Goal: Find specific page/section: Find specific page/section

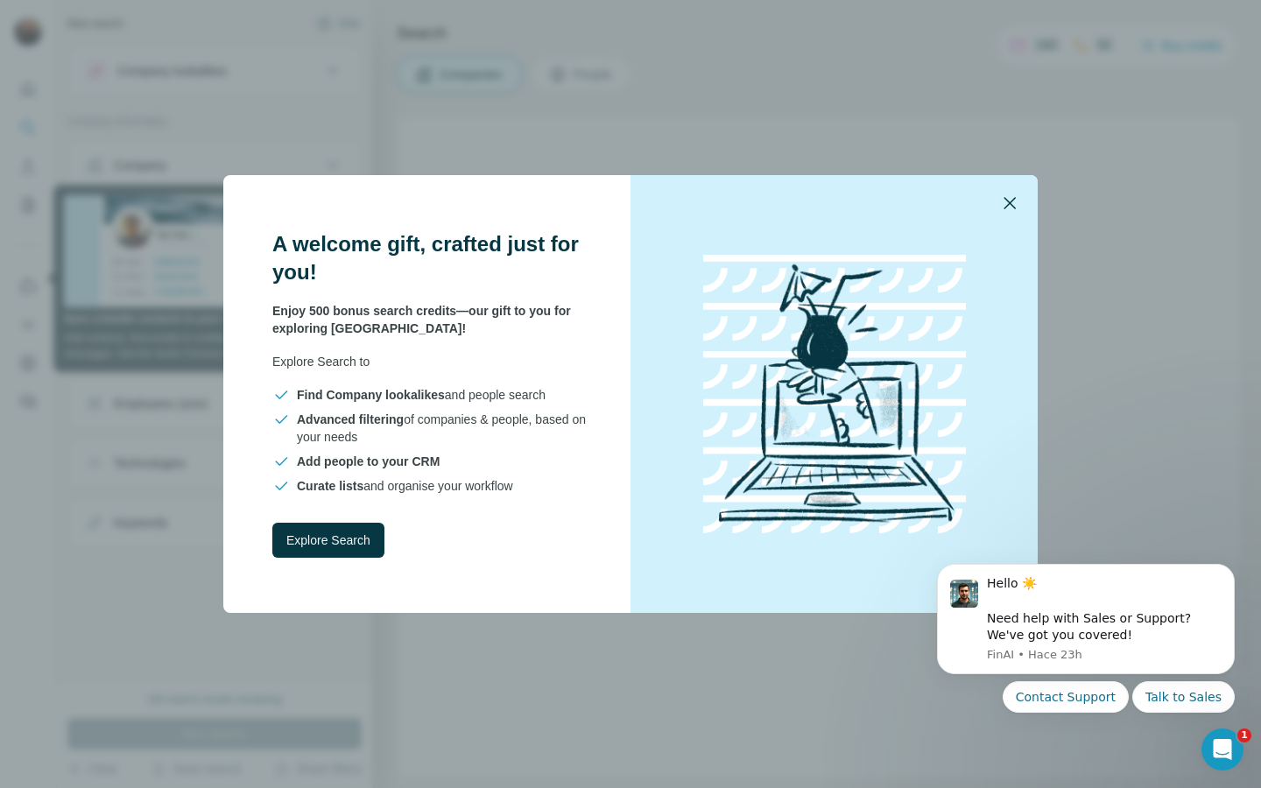
click at [1008, 208] on icon "button" at bounding box center [1009, 203] width 21 height 21
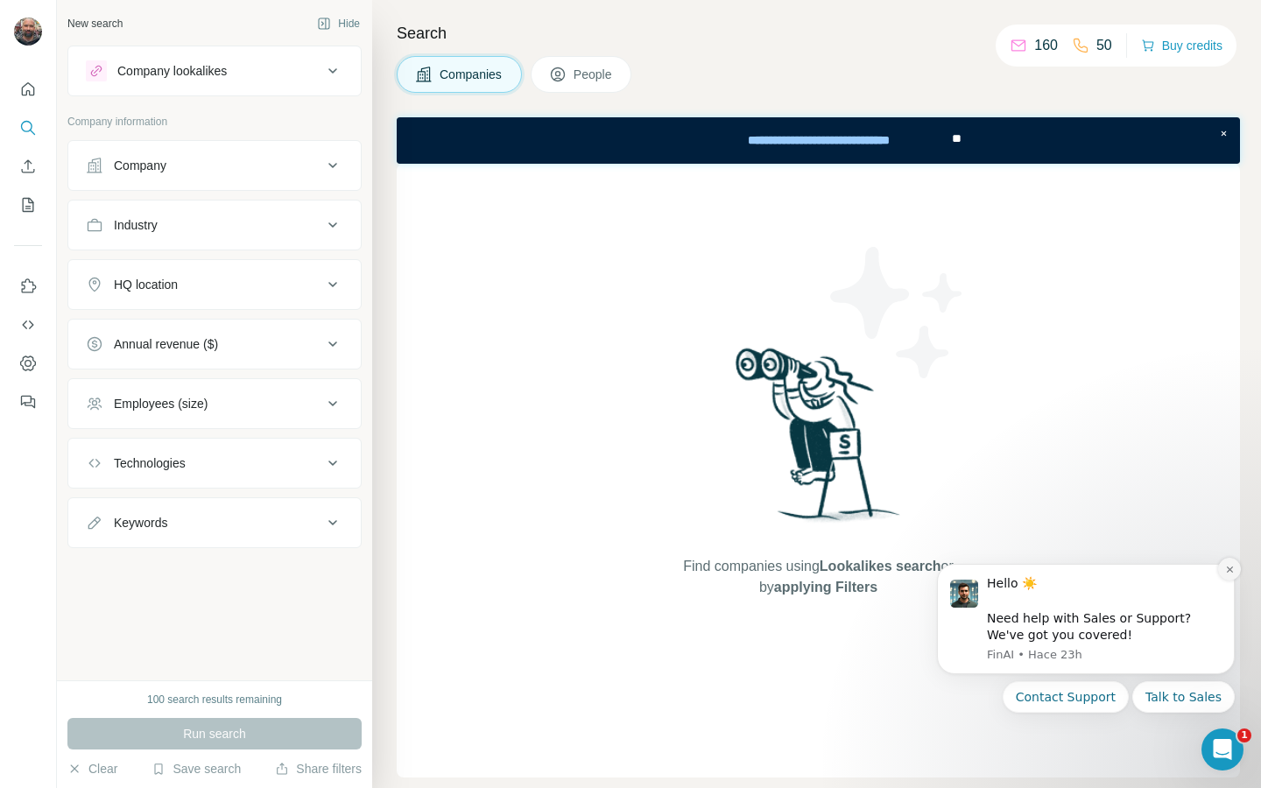
click at [1232, 568] on icon "Dismiss notification" at bounding box center [1230, 570] width 10 height 10
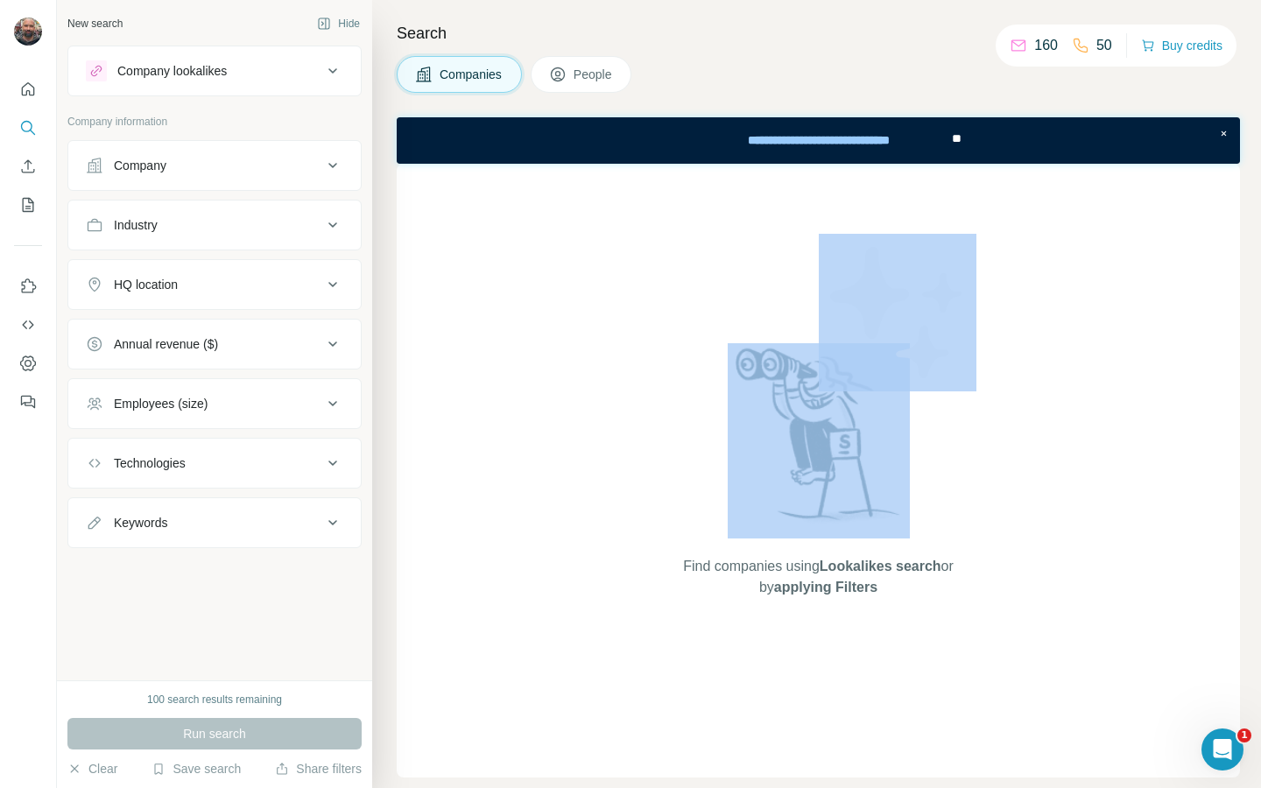
drag, startPoint x: 876, startPoint y: 250, endPoint x: 865, endPoint y: 236, distance: 17.5
click at [875, 248] on div "Find companies using Lookalikes search or by applying Filters" at bounding box center [818, 471] width 315 height 614
click at [744, 265] on div "Find companies using Lookalikes search or by applying Filters" at bounding box center [818, 471] width 315 height 614
